Goal: Task Accomplishment & Management: Manage account settings

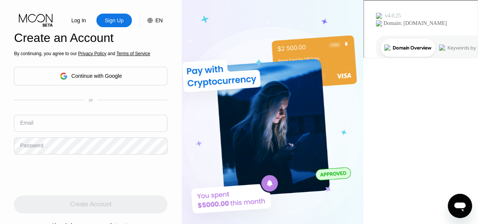
click at [117, 78] on div "Continue with Google" at bounding box center [96, 76] width 51 height 6
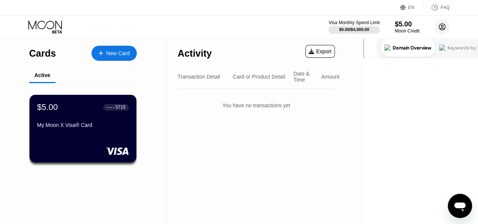
click at [441, 25] on icon at bounding box center [442, 27] width 4 height 4
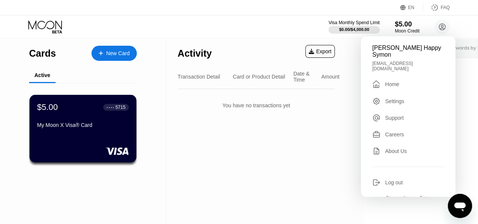
click at [398, 98] on div "Settings" at bounding box center [394, 101] width 19 height 6
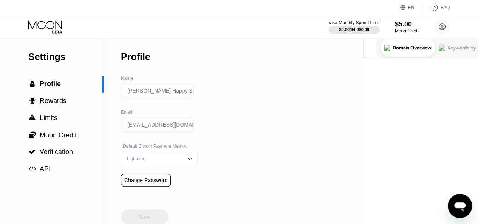
click at [161, 94] on input "[PERSON_NAME] Happy Symon" at bounding box center [157, 90] width 73 height 15
click at [171, 94] on input "[PERSON_NAME] Happy Symon" at bounding box center [157, 90] width 73 height 15
click at [174, 161] on div "Lightning" at bounding box center [153, 158] width 57 height 5
click at [231, 137] on div "Settings  Profile  Rewards  Limits  Moon Credit  Verification  API Profil…" at bounding box center [181, 131] width 363 height 186
click at [212, 105] on div "Settings  Profile  Rewards  Limits  Moon Credit  Verification  API Profil…" at bounding box center [181, 131] width 363 height 186
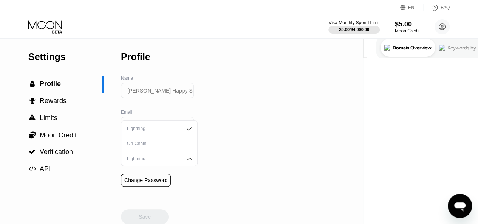
click at [209, 90] on div "Settings  Profile  Rewards  Limits  Moon Credit  Verification  API Profil…" at bounding box center [181, 131] width 363 height 186
click at [176, 131] on div "Lightning" at bounding box center [153, 128] width 57 height 5
click at [152, 90] on input "[PERSON_NAME] Happy Symon" at bounding box center [157, 90] width 73 height 15
click at [153, 91] on input "[PERSON_NAME] Happy Symon" at bounding box center [157, 90] width 73 height 15
click at [154, 91] on input "[PERSON_NAME] Happy Symon" at bounding box center [157, 90] width 73 height 15
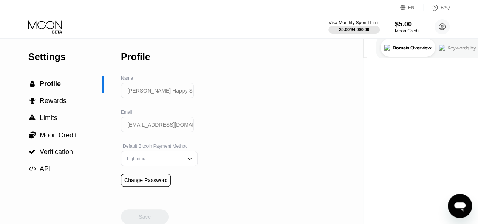
drag, startPoint x: 158, startPoint y: 91, endPoint x: 178, endPoint y: 92, distance: 20.4
click at [178, 92] on input "[PERSON_NAME] Happy Symon" at bounding box center [157, 90] width 73 height 15
click at [291, 96] on div "Settings  Profile  Rewards  Limits  Moon Credit  Verification  API Profil…" at bounding box center [181, 131] width 363 height 186
click at [216, 80] on div "Settings  Profile  Rewards  Limits  Moon Credit  Verification  API Profil…" at bounding box center [181, 131] width 363 height 186
click at [325, 126] on div "Settings  Profile  Rewards  Limits  Moon Credit  Verification  API Profil…" at bounding box center [181, 131] width 363 height 186
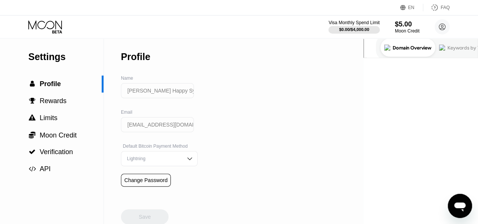
click at [246, 116] on div "Settings  Profile  Rewards  Limits  Moon Credit  Verification  API Profil…" at bounding box center [181, 131] width 363 height 186
click at [199, 102] on div "Settings  Profile  Rewards  Limits  Moon Credit  Verification  API Profil…" at bounding box center [181, 131] width 363 height 186
click at [153, 95] on input "[PERSON_NAME] Happy Symon" at bounding box center [157, 90] width 73 height 15
drag, startPoint x: 127, startPoint y: 94, endPoint x: 177, endPoint y: 93, distance: 49.5
click at [177, 93] on input "[PERSON_NAME] Happy Symon" at bounding box center [157, 90] width 73 height 15
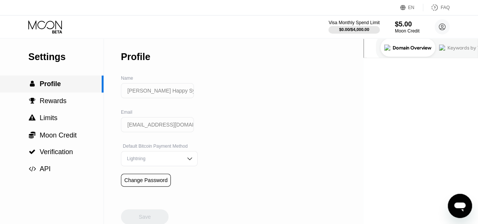
click at [60, 101] on span "Rewards" at bounding box center [53, 101] width 27 height 8
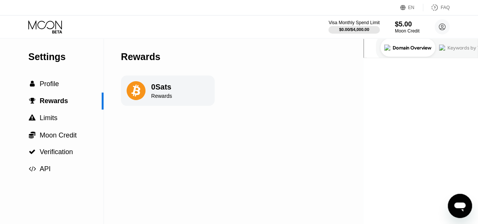
click at [36, 25] on icon at bounding box center [45, 26] width 35 height 13
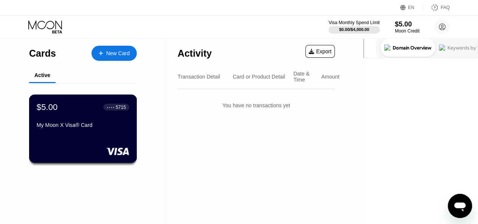
click at [94, 124] on div "My Moon X Visa® Card" at bounding box center [83, 125] width 93 height 6
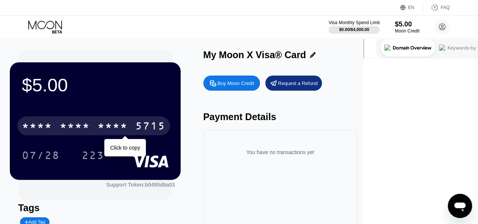
drag, startPoint x: 121, startPoint y: 119, endPoint x: 125, endPoint y: 120, distance: 3.9
click at [121, 119] on div "* * * * * * * * * * * * 5715" at bounding box center [93, 125] width 153 height 19
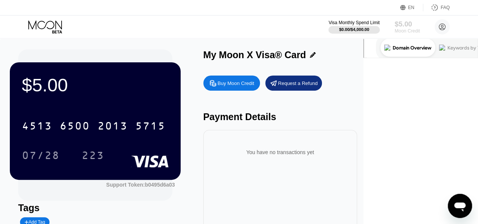
click at [404, 28] on div "Moon Credit" at bounding box center [406, 30] width 25 height 5
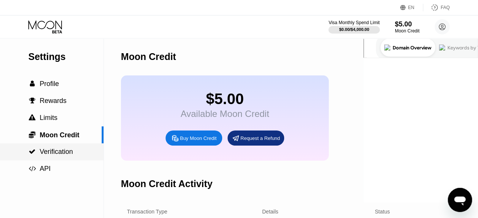
click at [63, 156] on span "Verification" at bounding box center [56, 152] width 33 height 8
click at [394, 30] on div "Moon Credit" at bounding box center [406, 30] width 25 height 5
click at [403, 25] on div "$5.00" at bounding box center [406, 24] width 25 height 8
click at [49, 23] on icon at bounding box center [45, 26] width 35 height 13
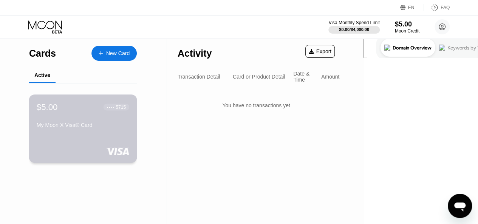
click at [89, 123] on div "$5.00 ● ● ● ● 5715 My Moon X Visa® Card" at bounding box center [83, 116] width 93 height 29
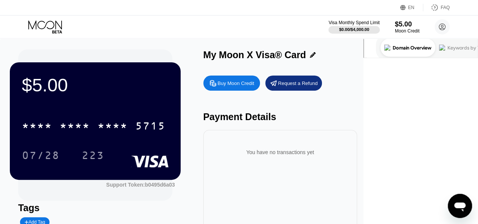
click at [148, 108] on div "$5.00 * * * * * * * * * * * * 5715 07/28 223" at bounding box center [95, 120] width 171 height 117
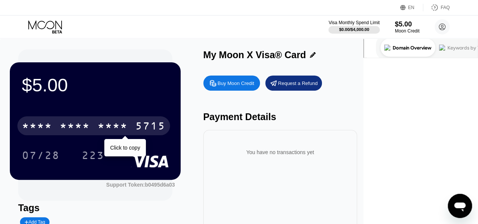
click at [128, 128] on div "* * * *" at bounding box center [112, 127] width 30 height 12
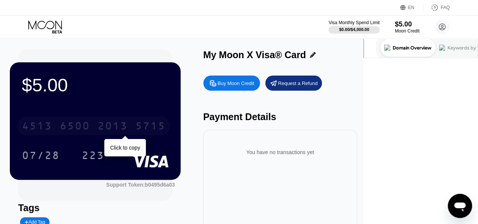
drag, startPoint x: 54, startPoint y: 126, endPoint x: 120, endPoint y: 130, distance: 66.6
click at [120, 130] on div "[CREDIT_CARD_NUMBER]" at bounding box center [93, 125] width 153 height 19
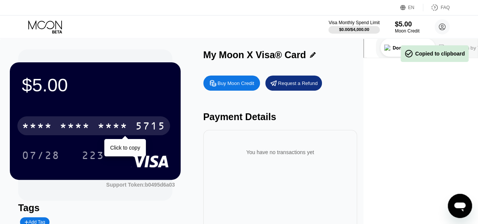
click at [165, 124] on div "* * * * * * * * * * * * 5715" at bounding box center [93, 125] width 153 height 19
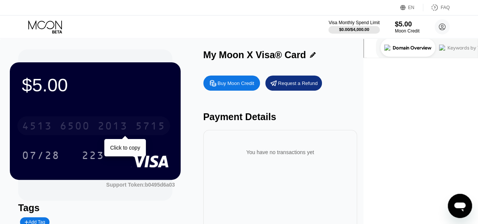
click at [128, 123] on div "2013" at bounding box center [112, 127] width 30 height 12
